Goal: Information Seeking & Learning: Learn about a topic

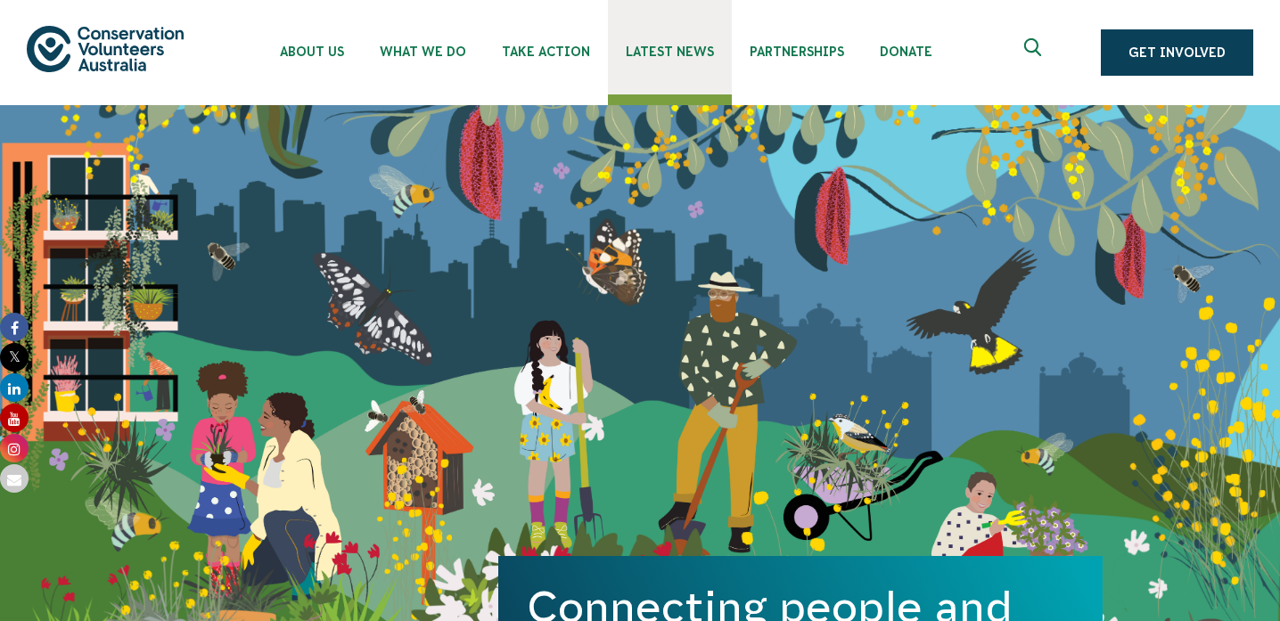
click at [651, 57] on span "Latest News" at bounding box center [670, 52] width 88 height 14
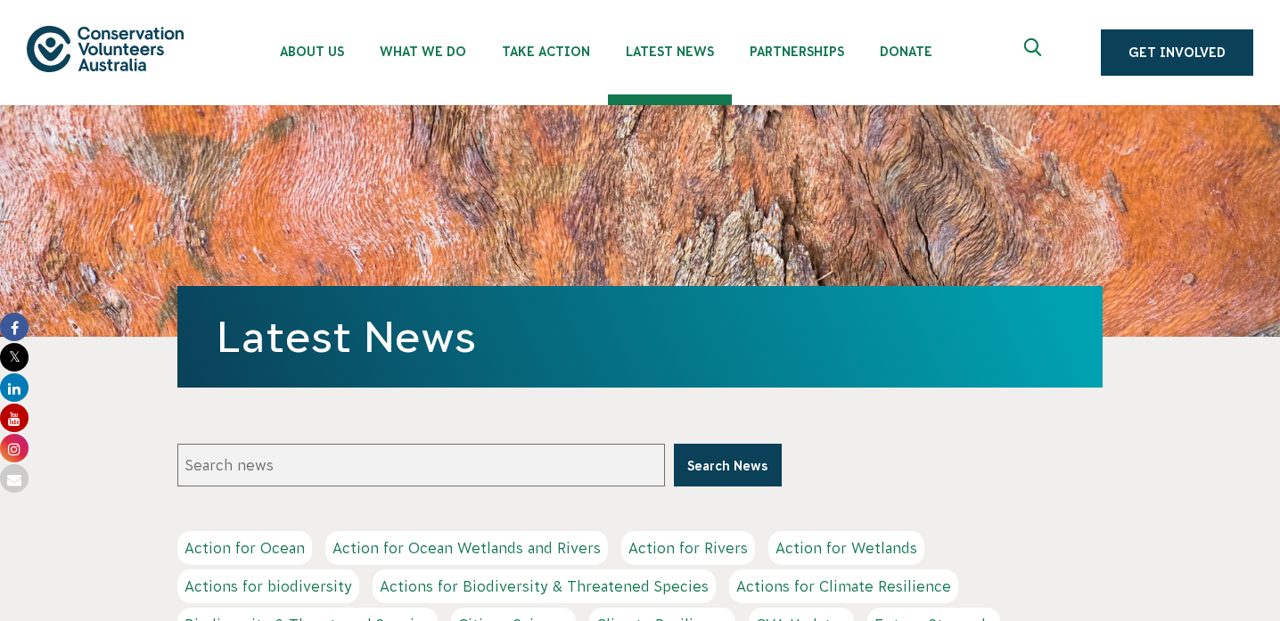
click at [603, 454] on input "Search news" at bounding box center [421, 465] width 488 height 43
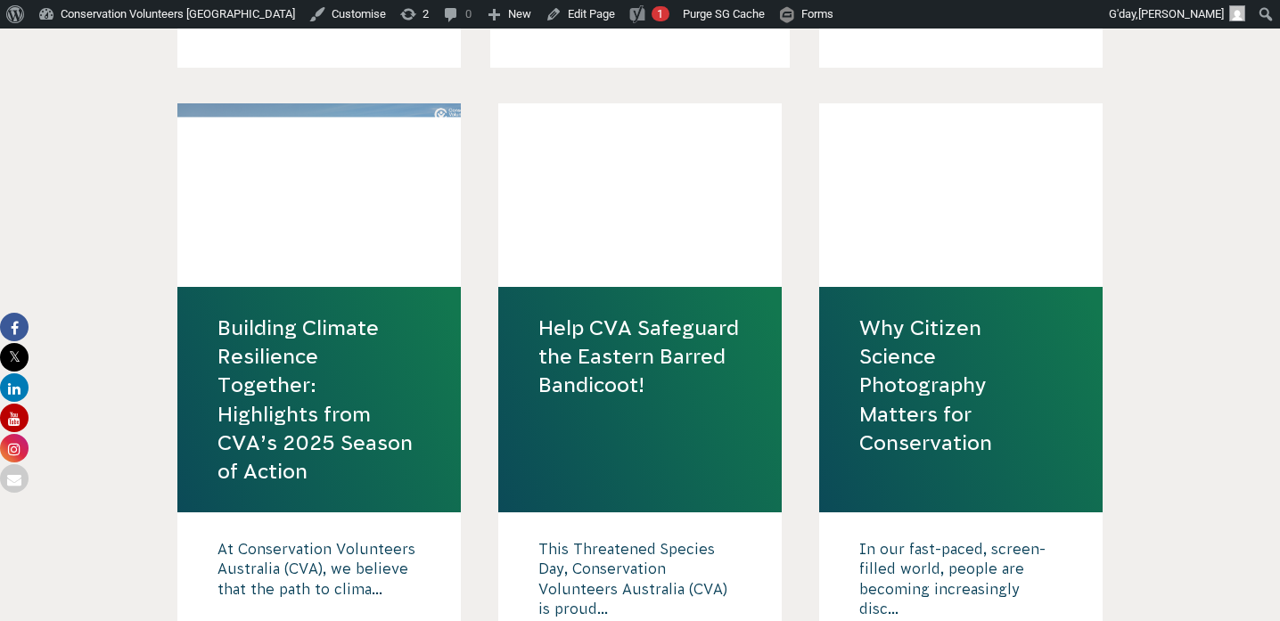
scroll to position [2017, 0]
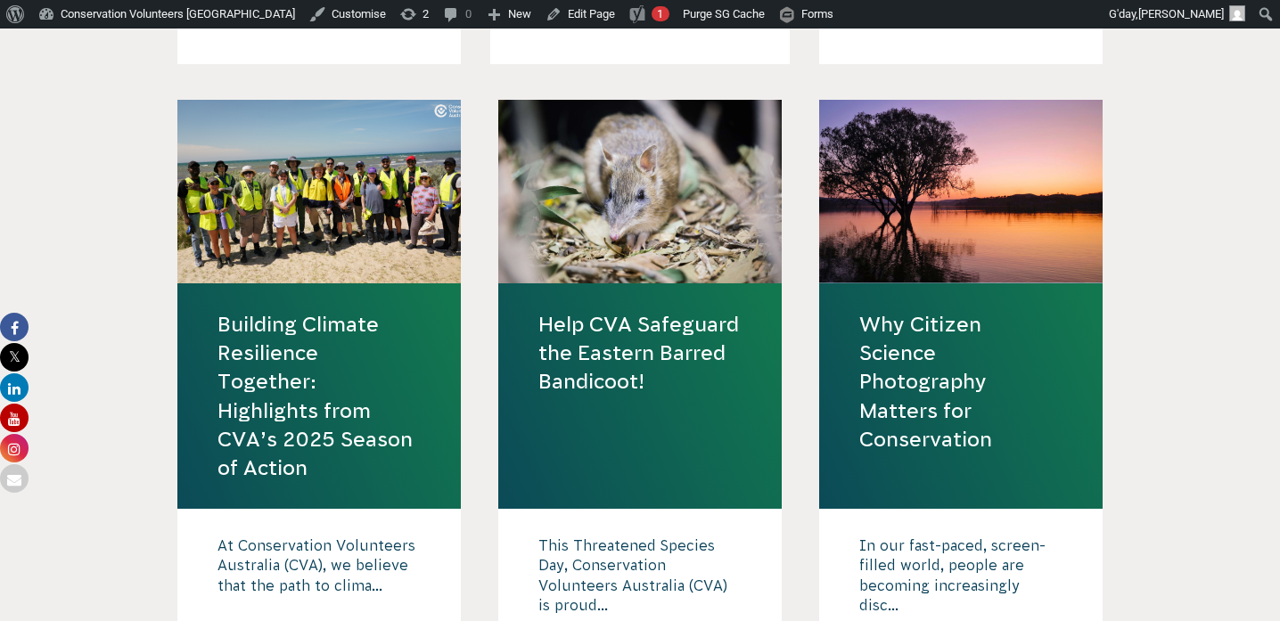
click at [632, 355] on link "Help CVA Safeguard the Eastern Barred Bandicoot!" at bounding box center [640, 353] width 203 height 86
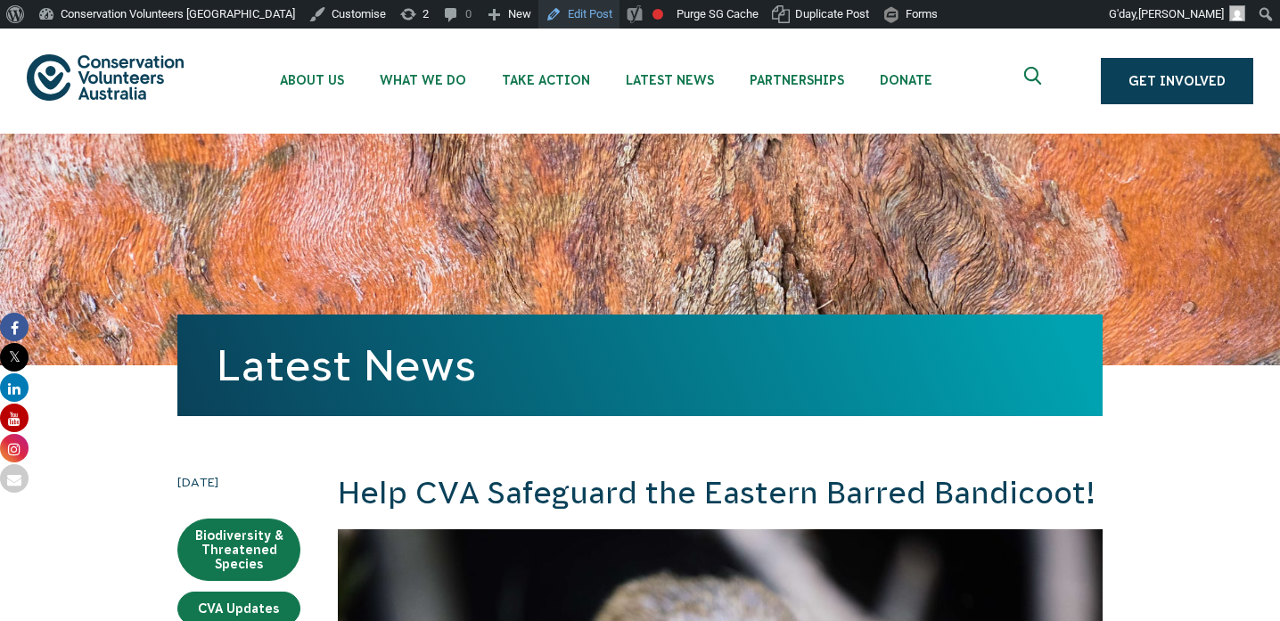
click at [539, 7] on link "Edit Post" at bounding box center [579, 14] width 81 height 29
